Goal: Information Seeking & Learning: Learn about a topic

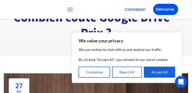
scroll to position [100, 0]
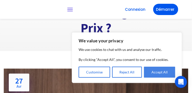
click at [160, 72] on button "Accept All" at bounding box center [159, 72] width 31 height 11
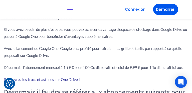
scroll to position [443, 0]
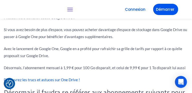
click at [67, 77] on link "Découvrez les trucs et astuces sur One Drive !" at bounding box center [42, 79] width 76 height 5
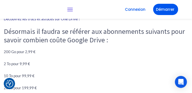
scroll to position [507, 0]
